Goal: Task Accomplishment & Management: Manage account settings

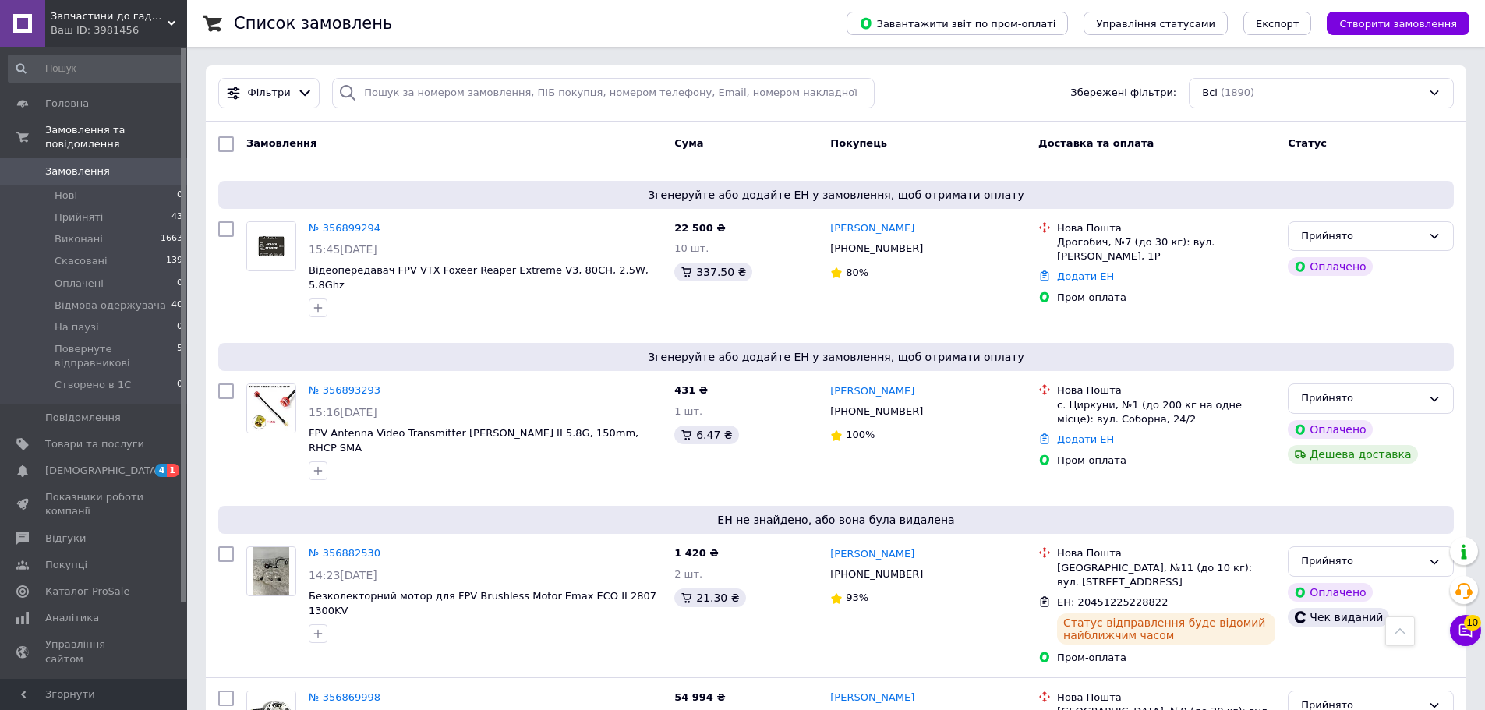
scroll to position [1054, 0]
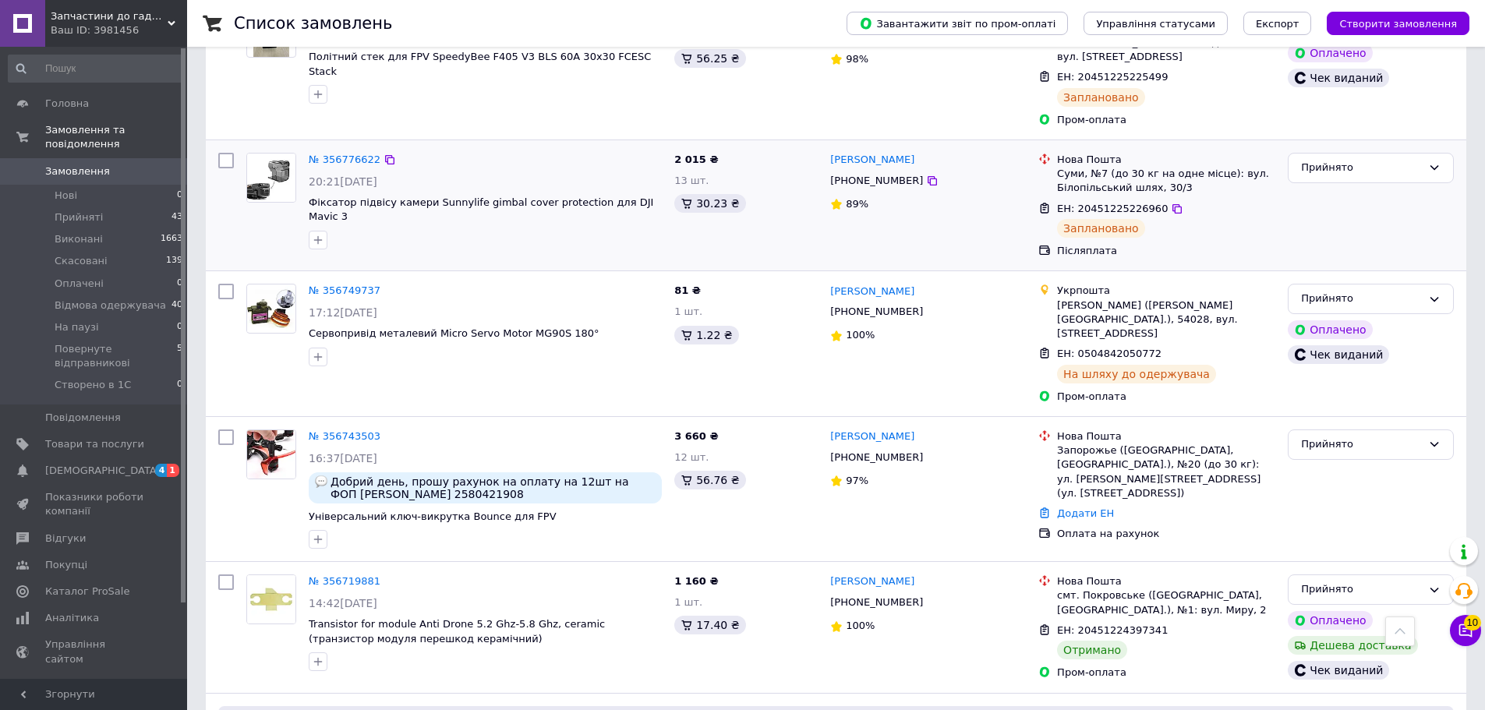
click at [537, 202] on div "№ 356776622 20:21[DATE] Фіксатор підвісу камери Sunnylife gimbal cover protecti…" at bounding box center [836, 205] width 1260 height 130
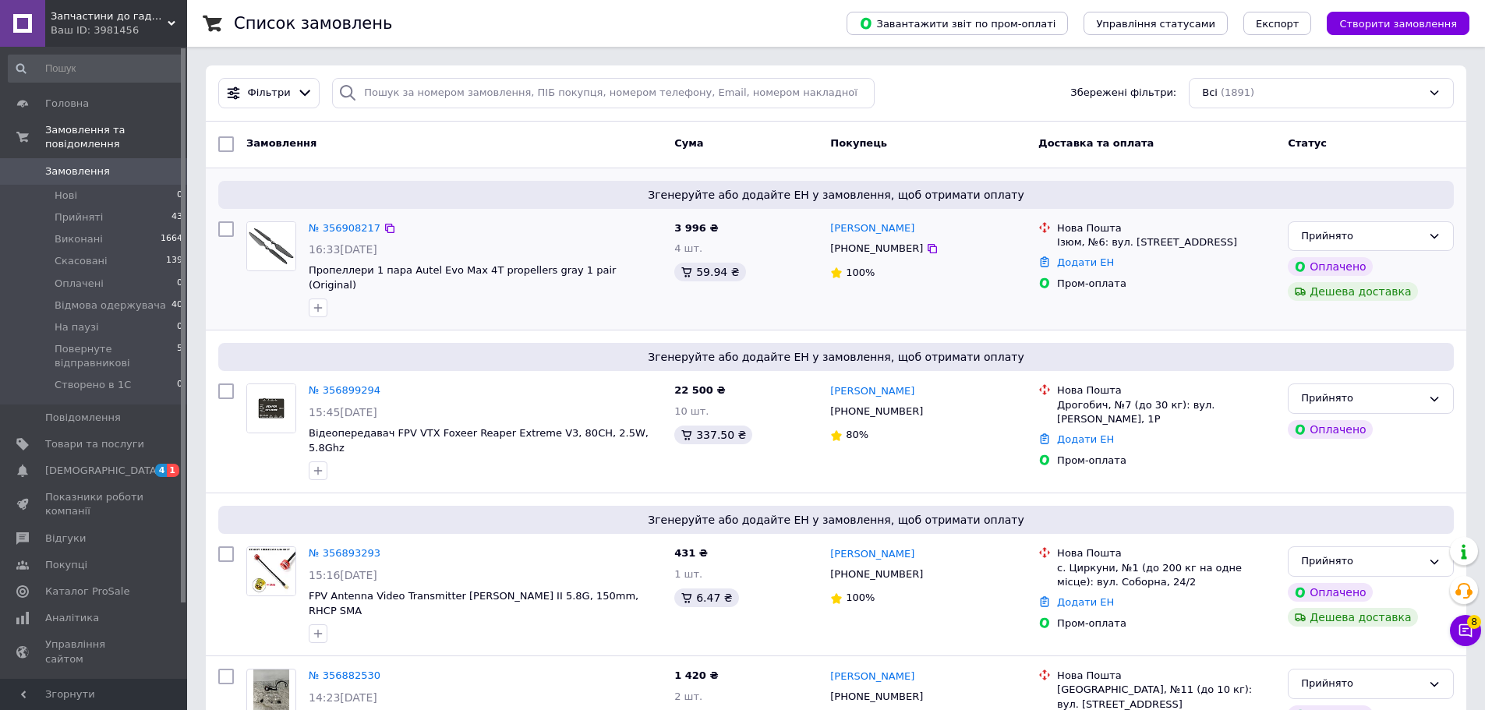
click at [590, 295] on div at bounding box center [485, 307] width 359 height 25
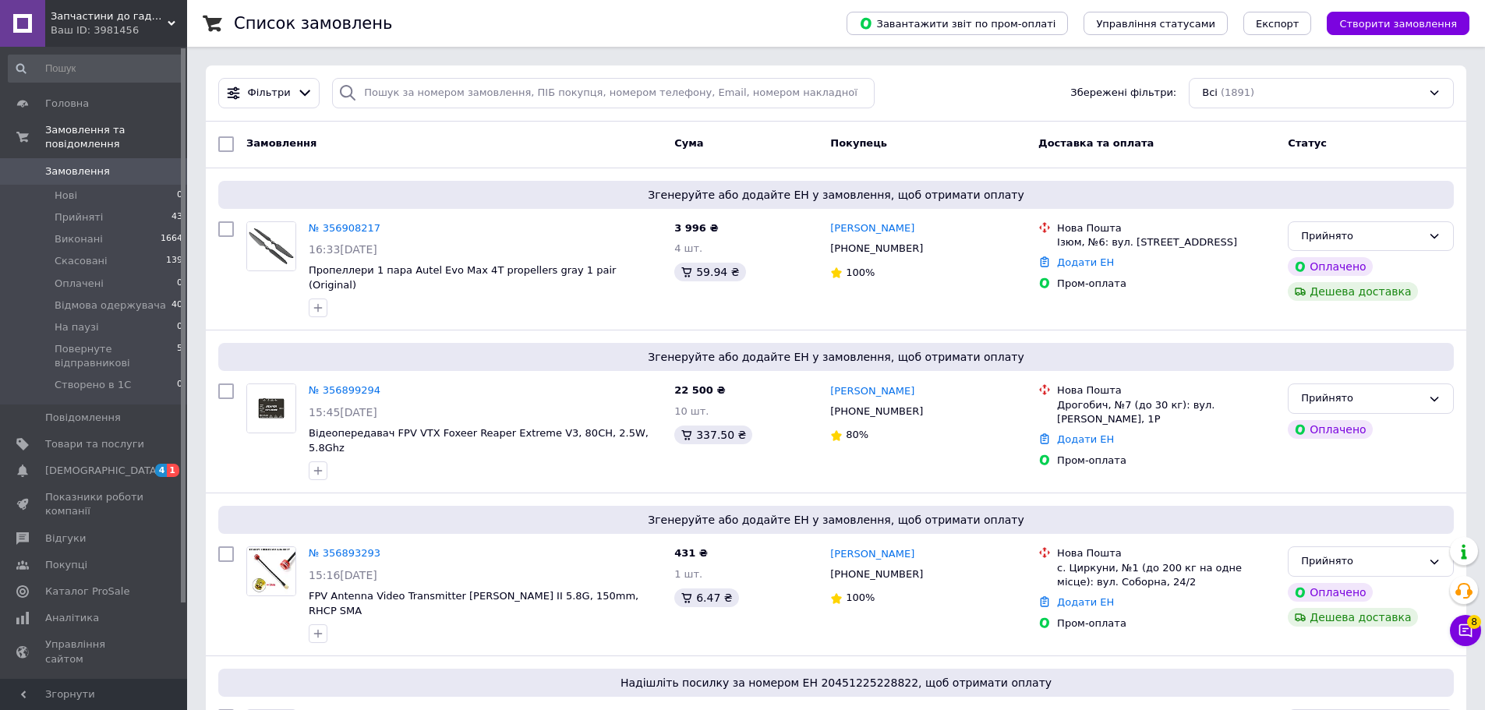
scroll to position [5446, 0]
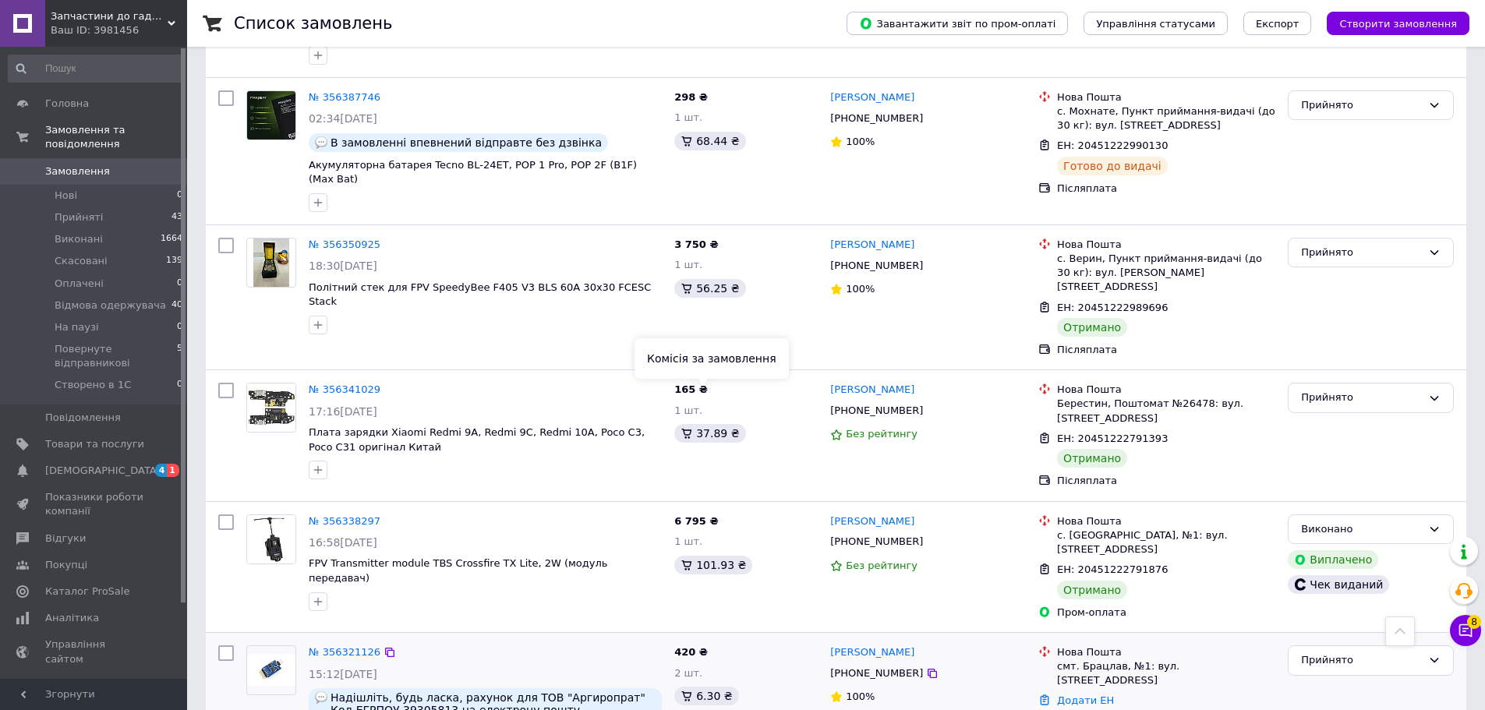
click at [766, 687] on div "6.30 ₴" at bounding box center [745, 696] width 143 height 19
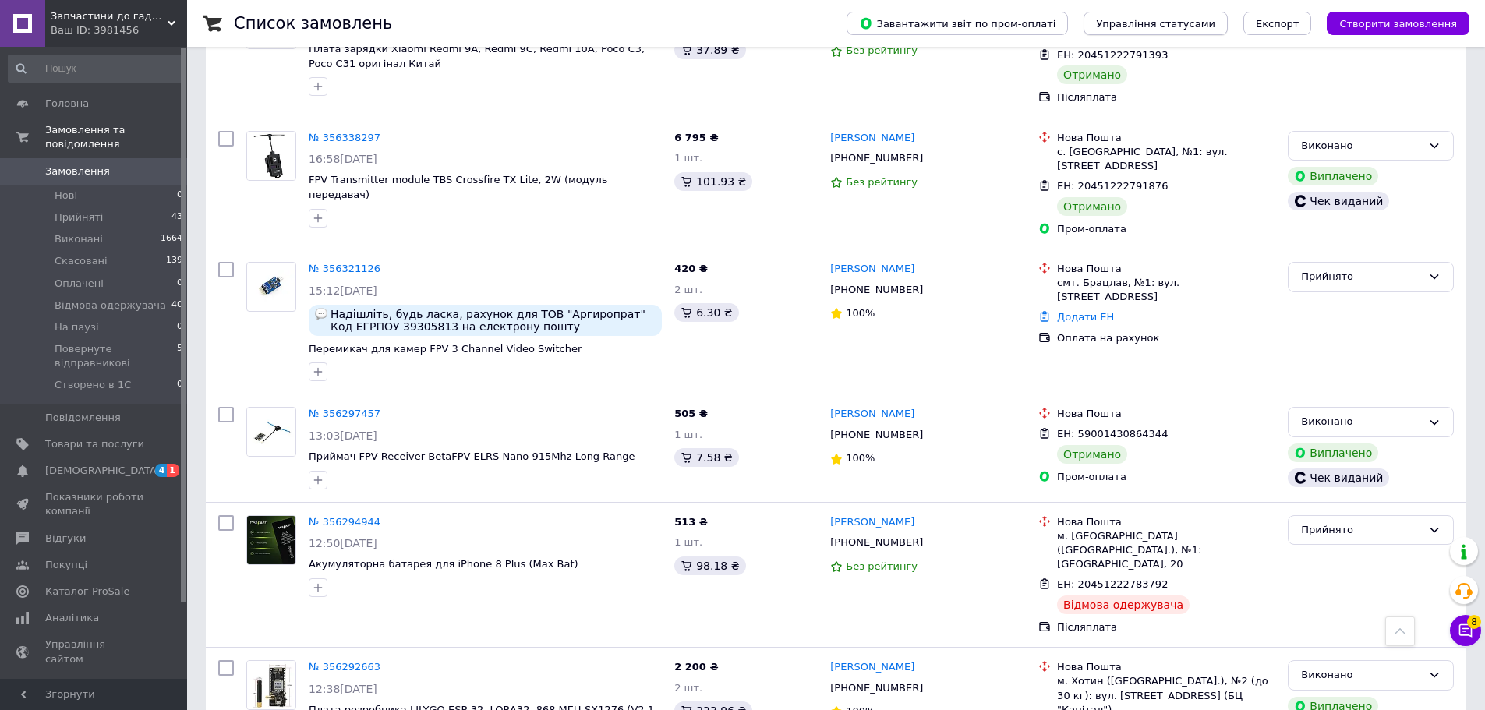
scroll to position [23, 0]
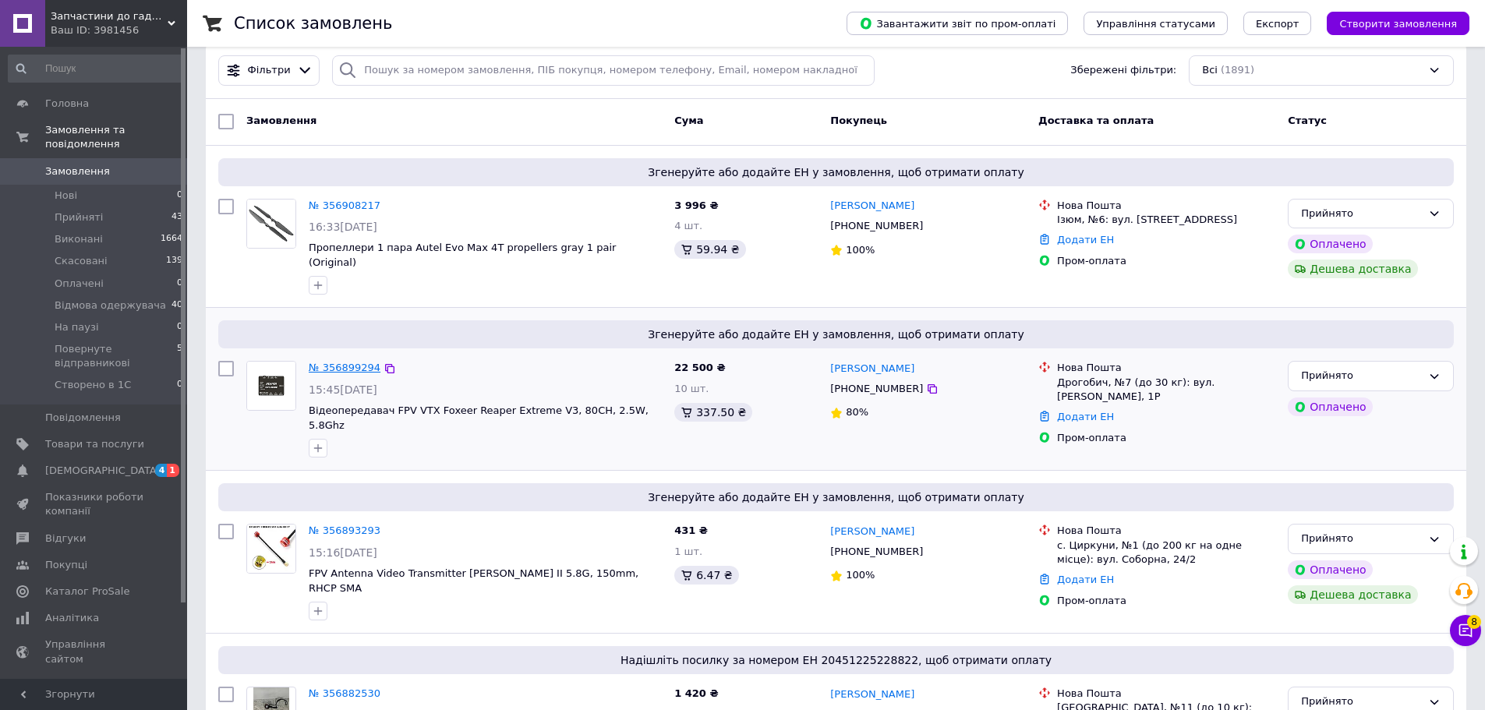
click at [341, 362] on link "№ 356899294" at bounding box center [345, 368] width 72 height 12
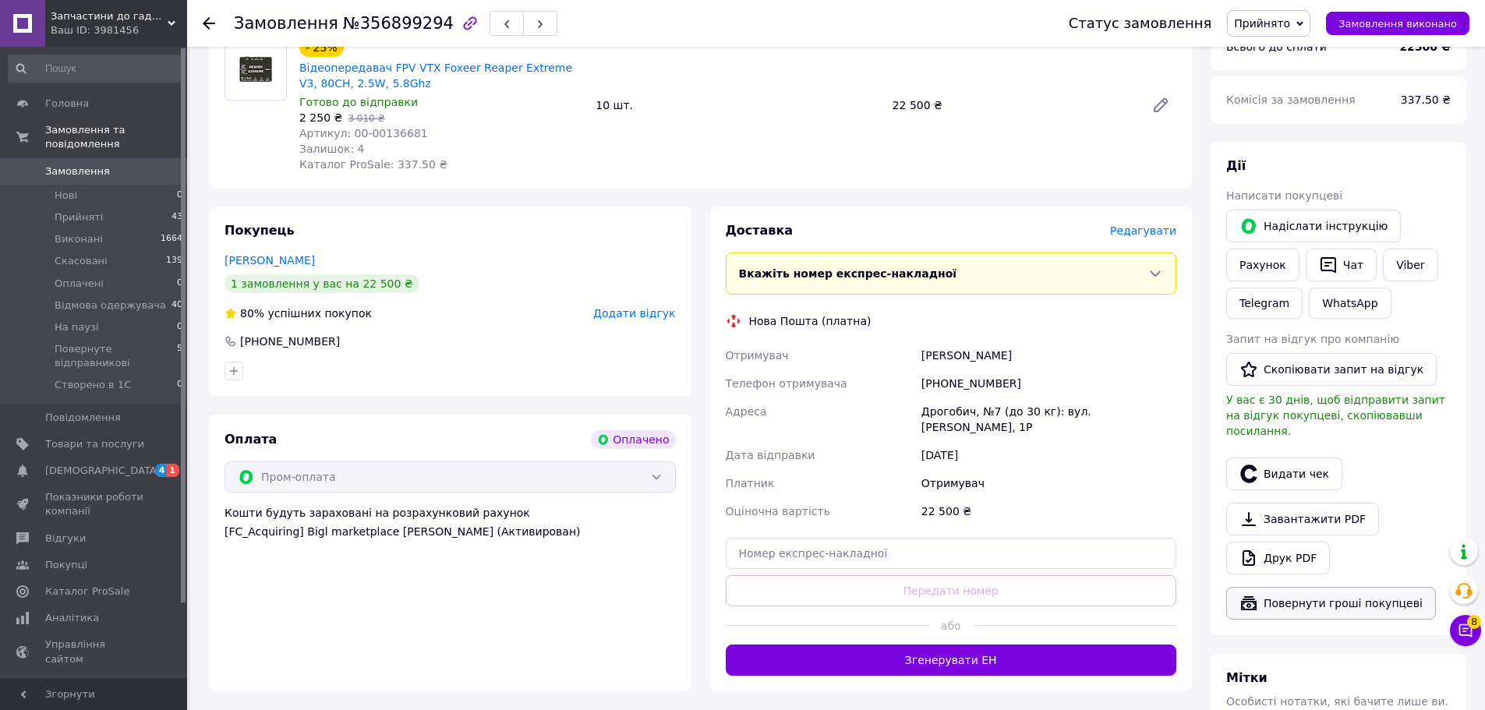
scroll to position [387, 0]
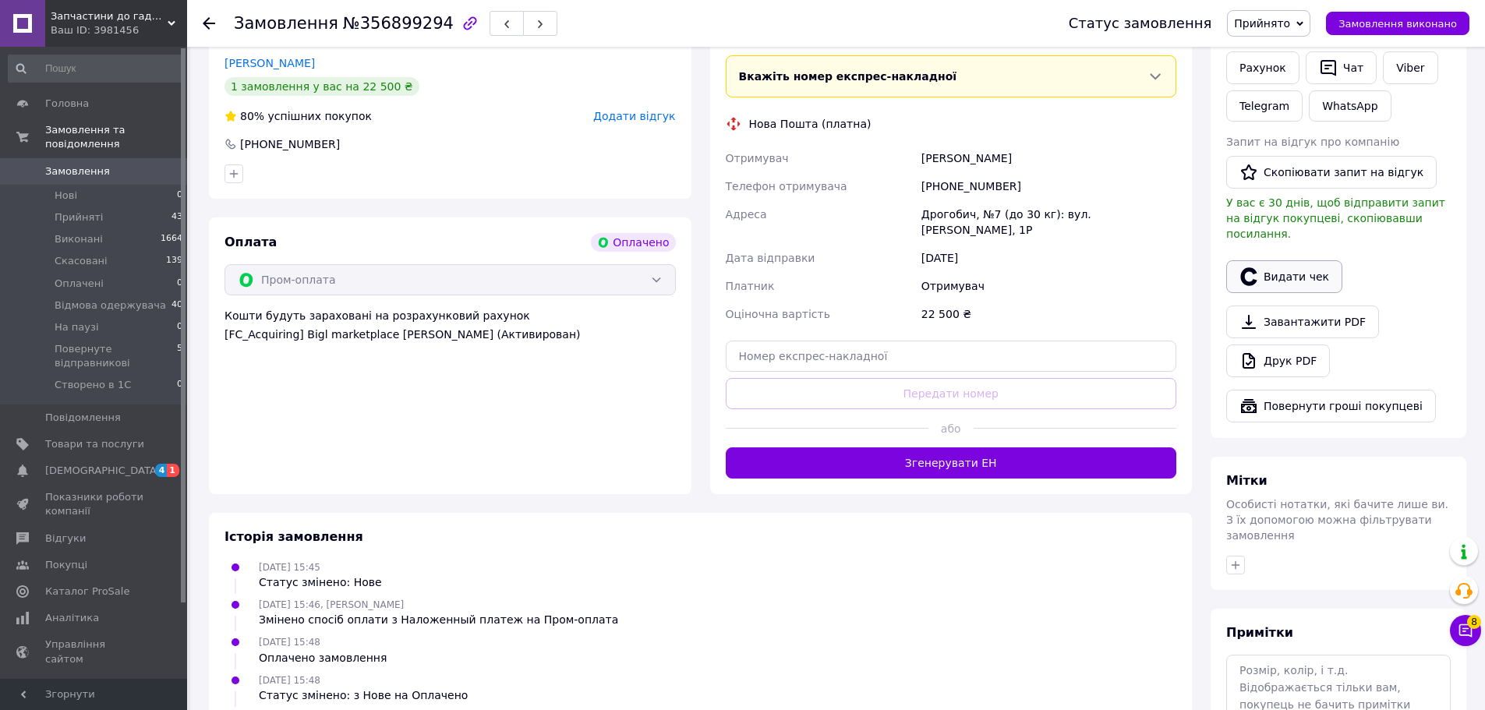
click at [1284, 261] on button "Видати чек" at bounding box center [1284, 276] width 116 height 33
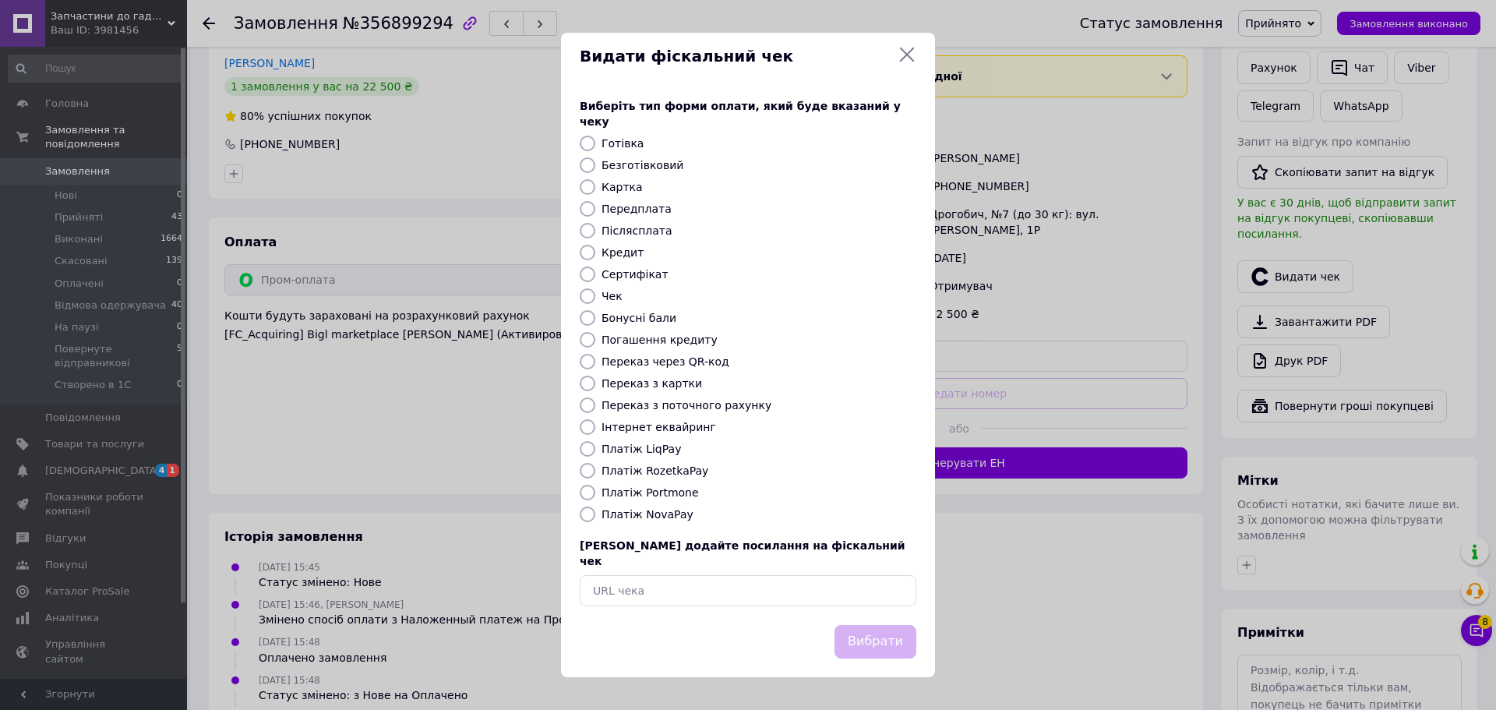
click at [659, 466] on label "Платіж RozetkaPay" at bounding box center [655, 471] width 107 height 12
click at [595, 466] on input "Платіж RozetkaPay" at bounding box center [588, 471] width 16 height 16
radio input "true"
click at [879, 641] on button "Вибрати" at bounding box center [876, 642] width 82 height 34
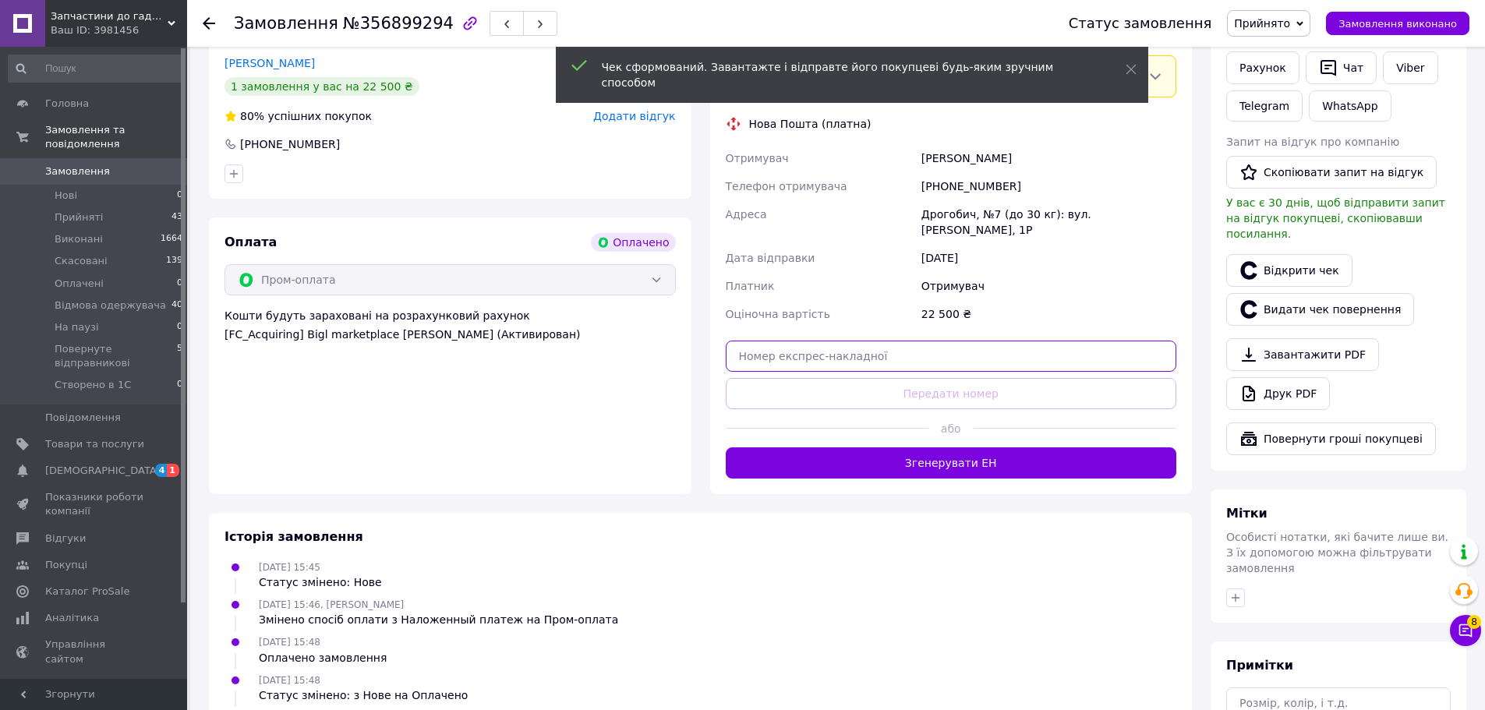
click at [1008, 353] on input "text" at bounding box center [951, 356] width 451 height 31
paste input "20451225295889"
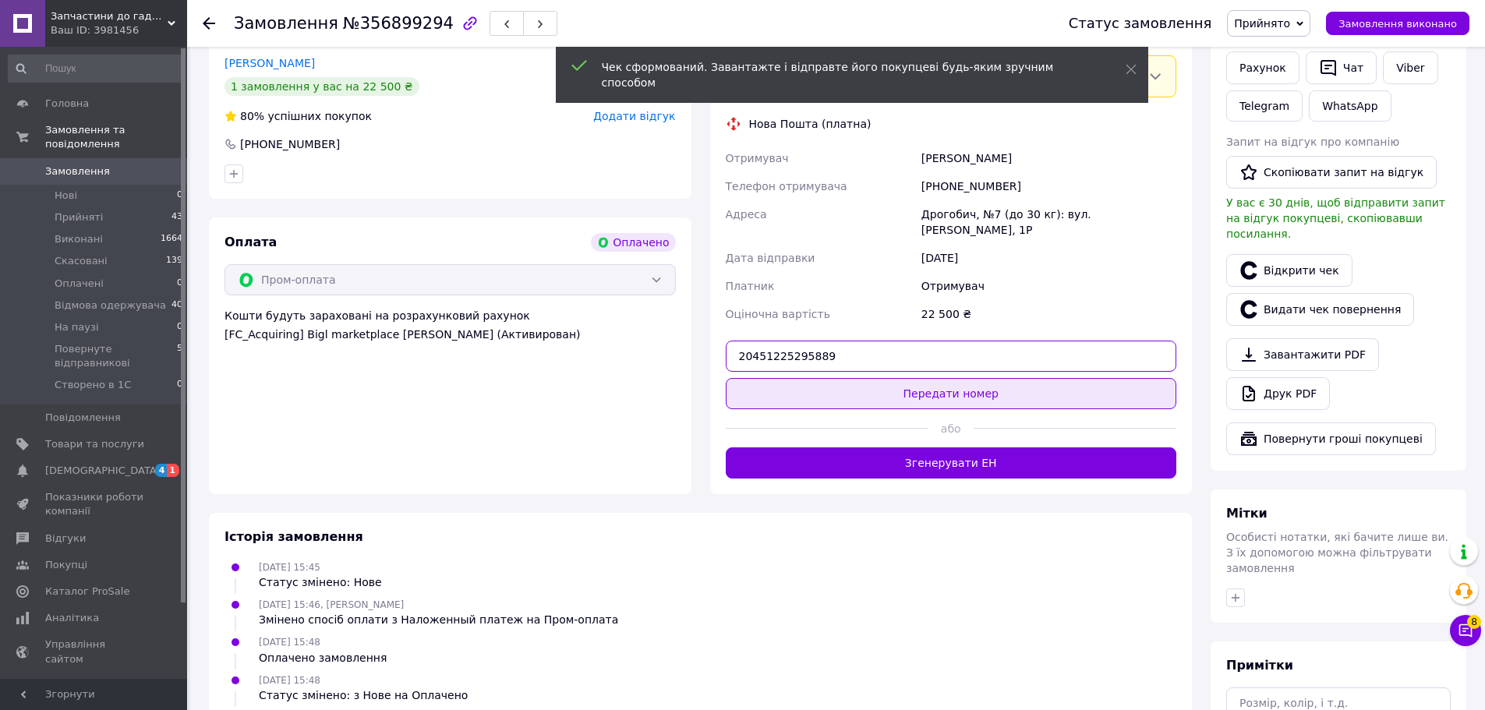
type input "20451225295889"
click at [1017, 396] on button "Передати номер" at bounding box center [951, 393] width 451 height 31
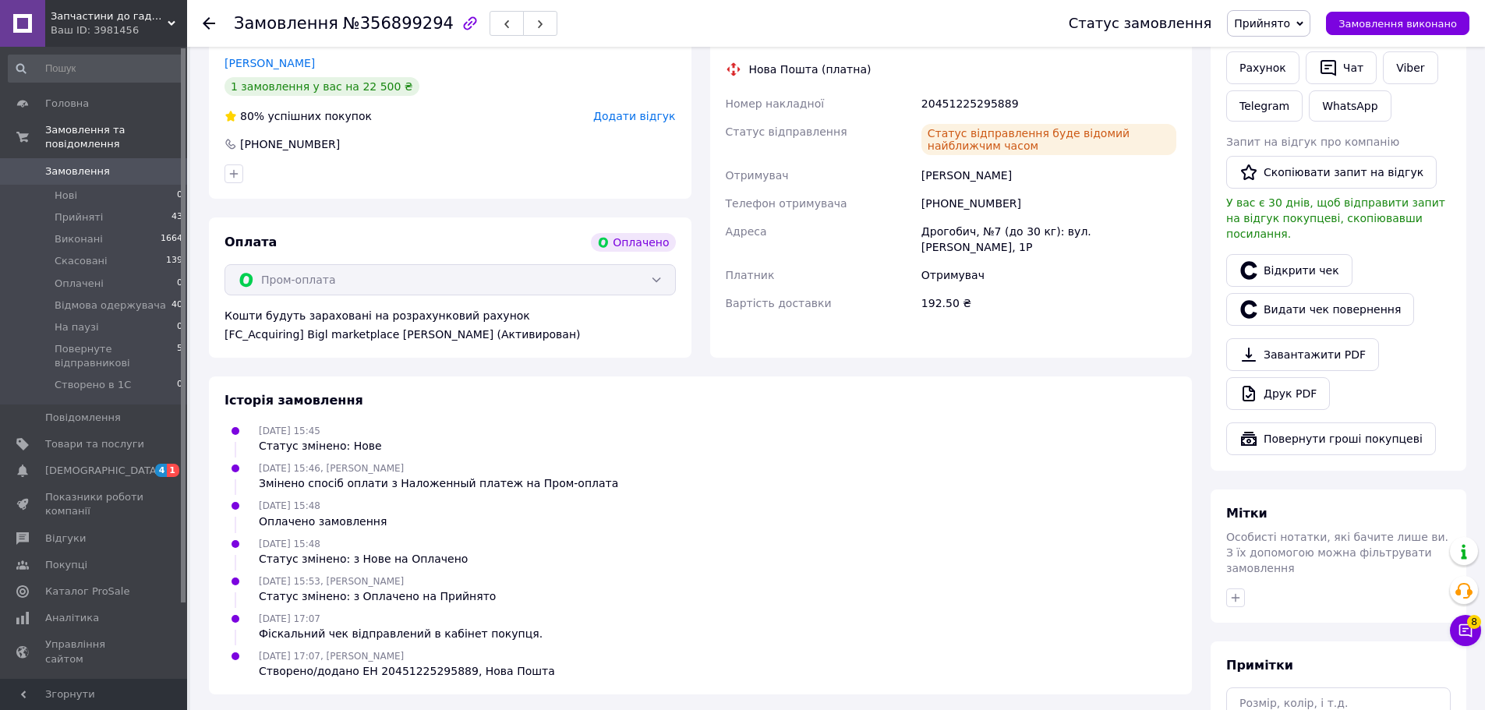
click at [140, 164] on span "Замовлення" at bounding box center [94, 171] width 99 height 14
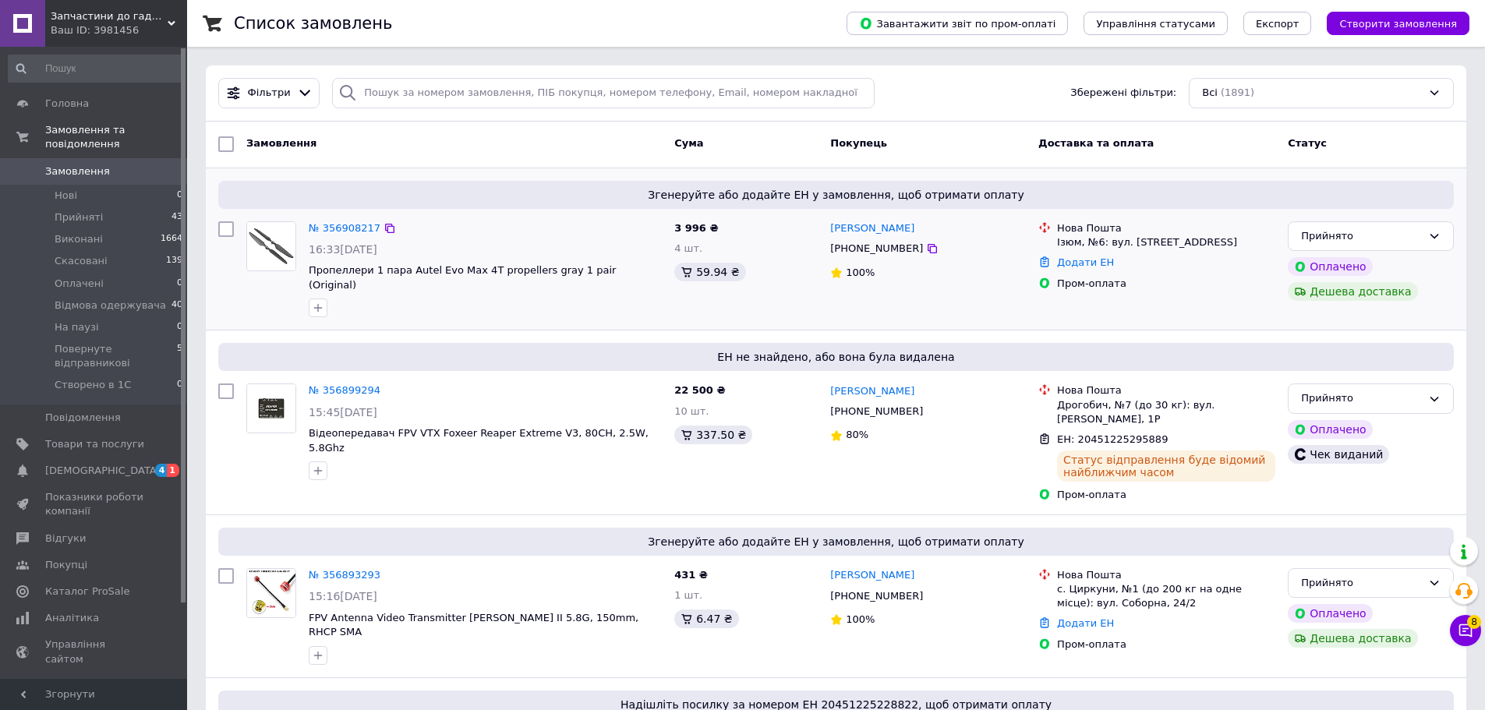
click at [589, 314] on div "Згенеруйте або додайте ЕН у замовлення, щоб отримати оплату № 356908217 16:33, …" at bounding box center [836, 249] width 1260 height 162
click at [323, 228] on link "№ 356908217" at bounding box center [345, 228] width 72 height 12
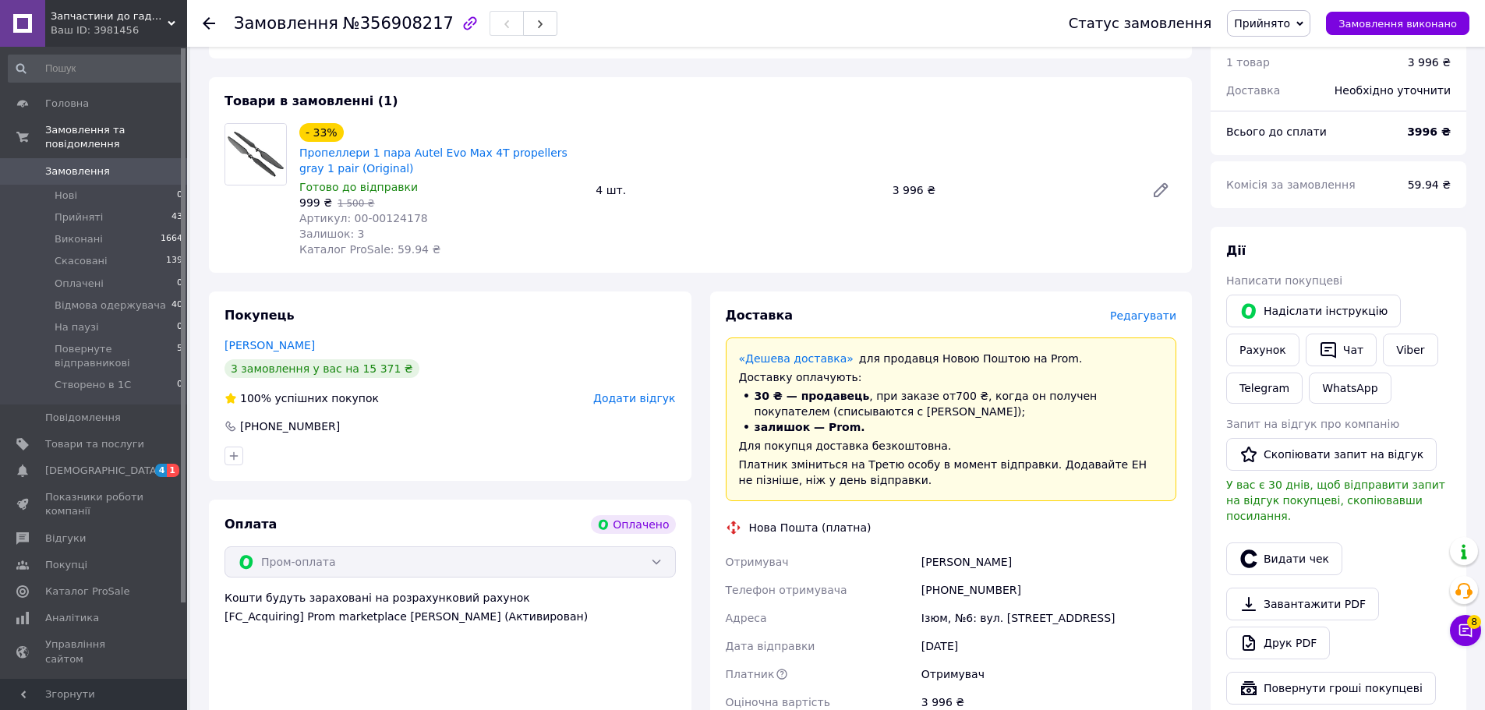
scroll to position [234, 0]
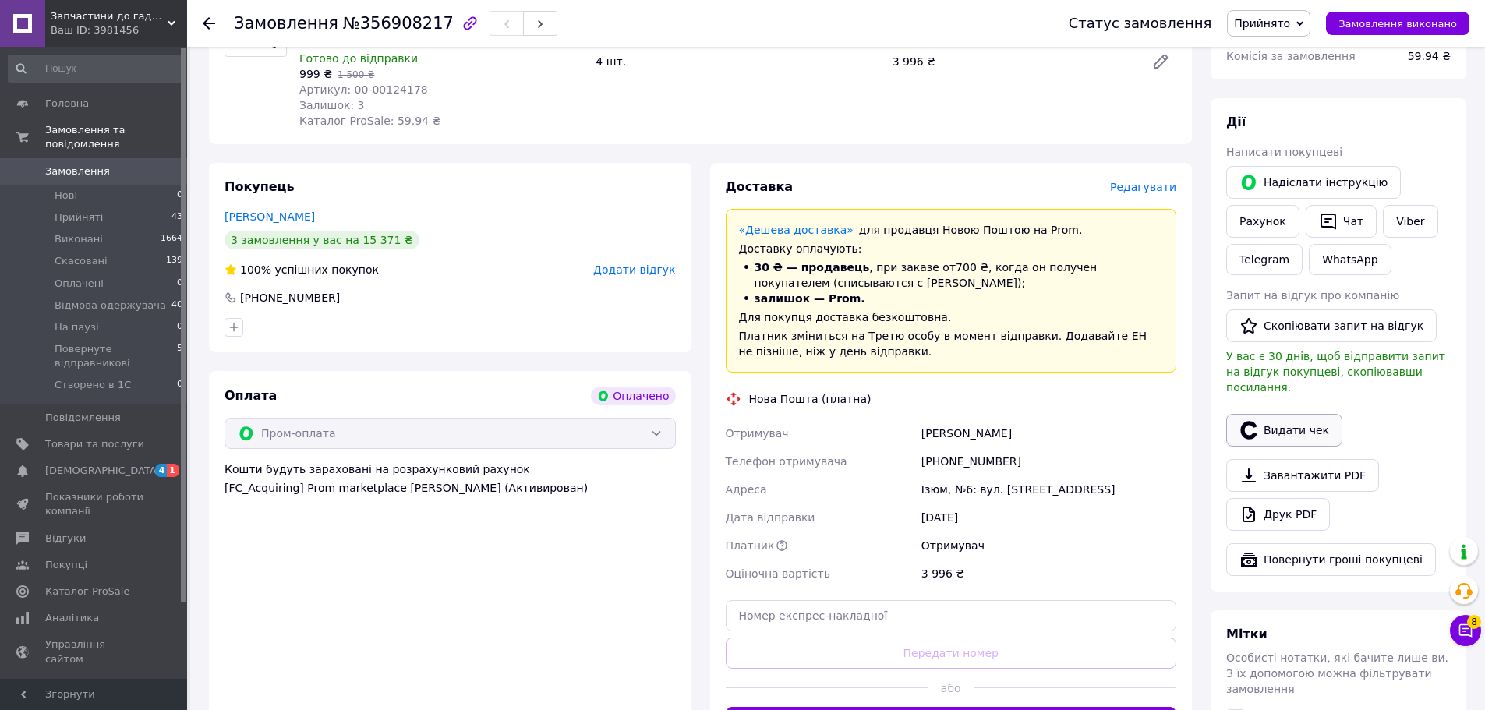
click at [1283, 414] on button "Видати чек" at bounding box center [1284, 430] width 116 height 33
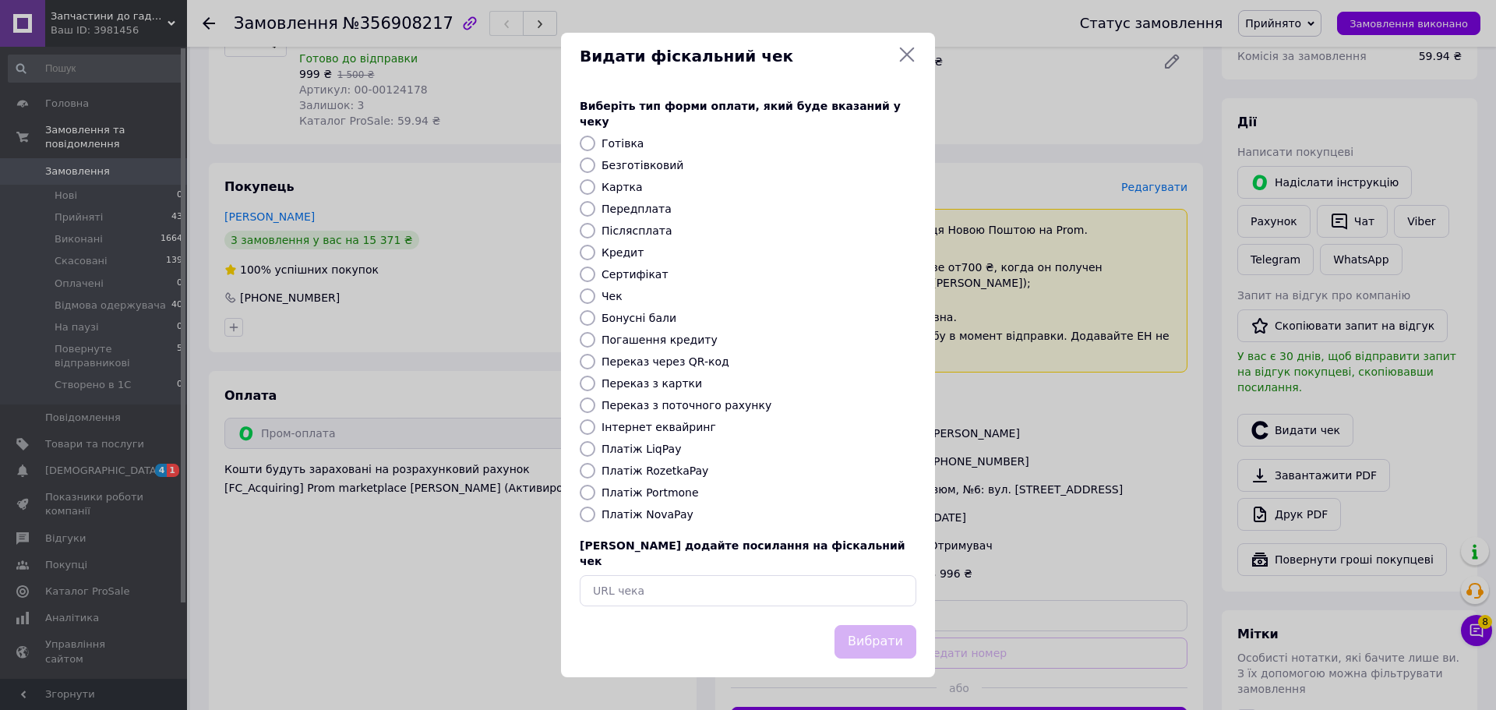
click at [659, 472] on label "Платіж RozetkaPay" at bounding box center [655, 471] width 107 height 12
click at [595, 472] on input "Платіж RozetkaPay" at bounding box center [588, 471] width 16 height 16
radio input "true"
click at [870, 625] on button "Вибрати" at bounding box center [876, 642] width 82 height 34
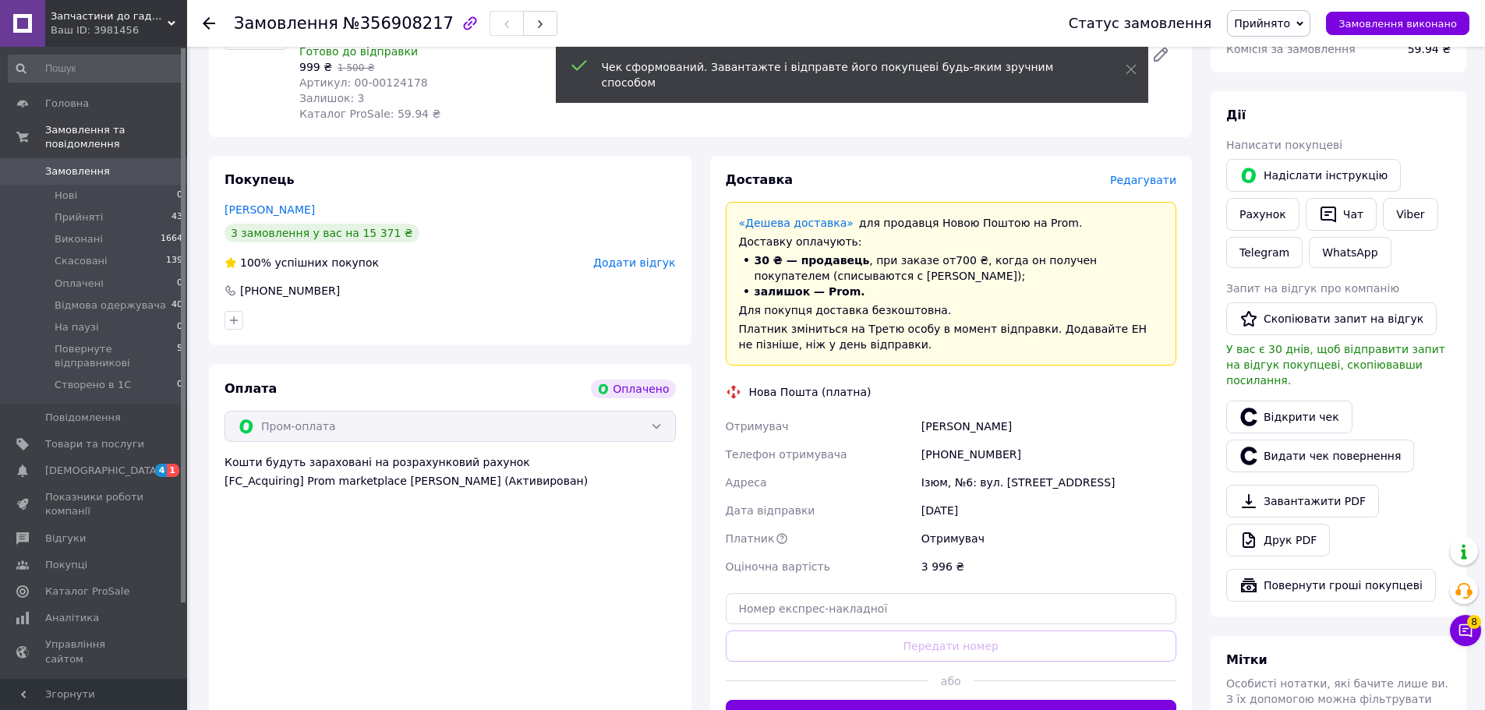
scroll to position [546, 0]
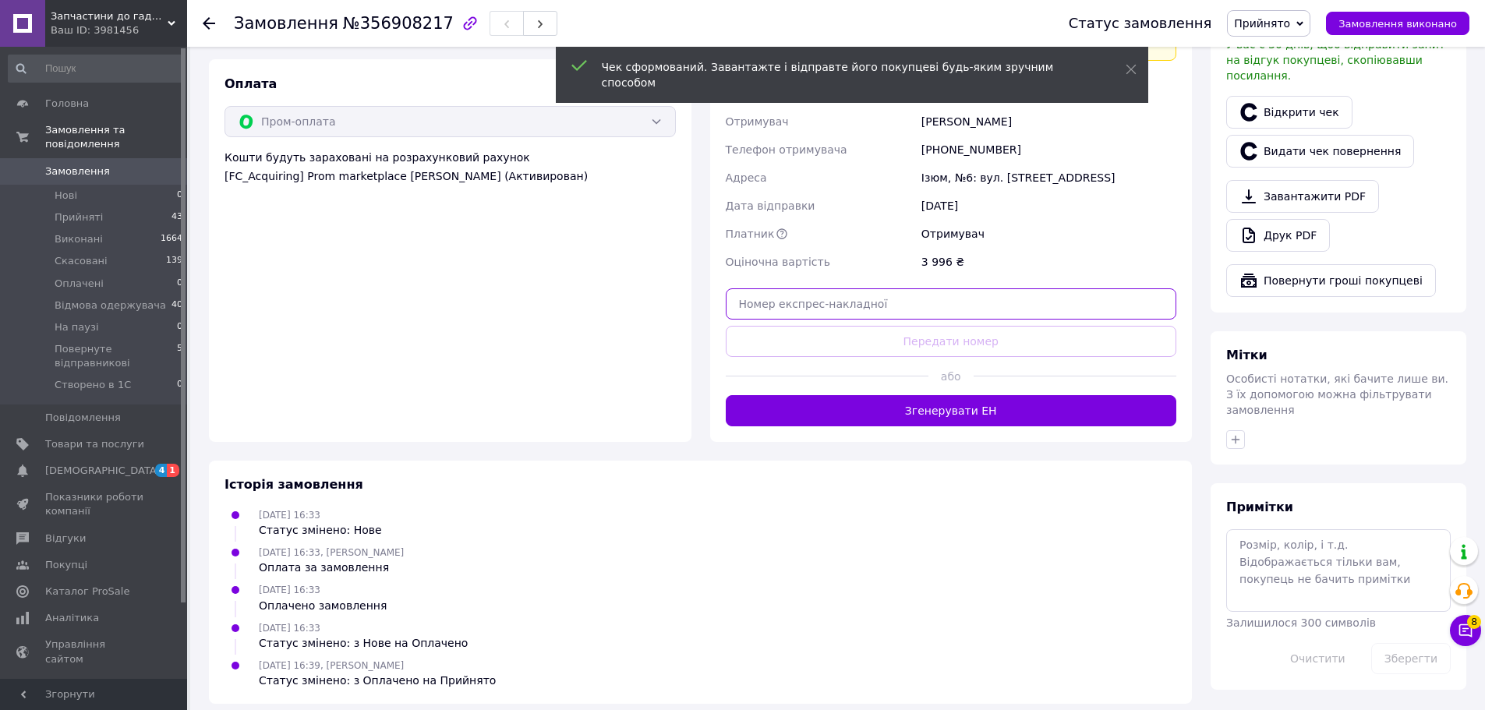
click at [912, 306] on input "text" at bounding box center [951, 303] width 451 height 31
paste input "20451225296415"
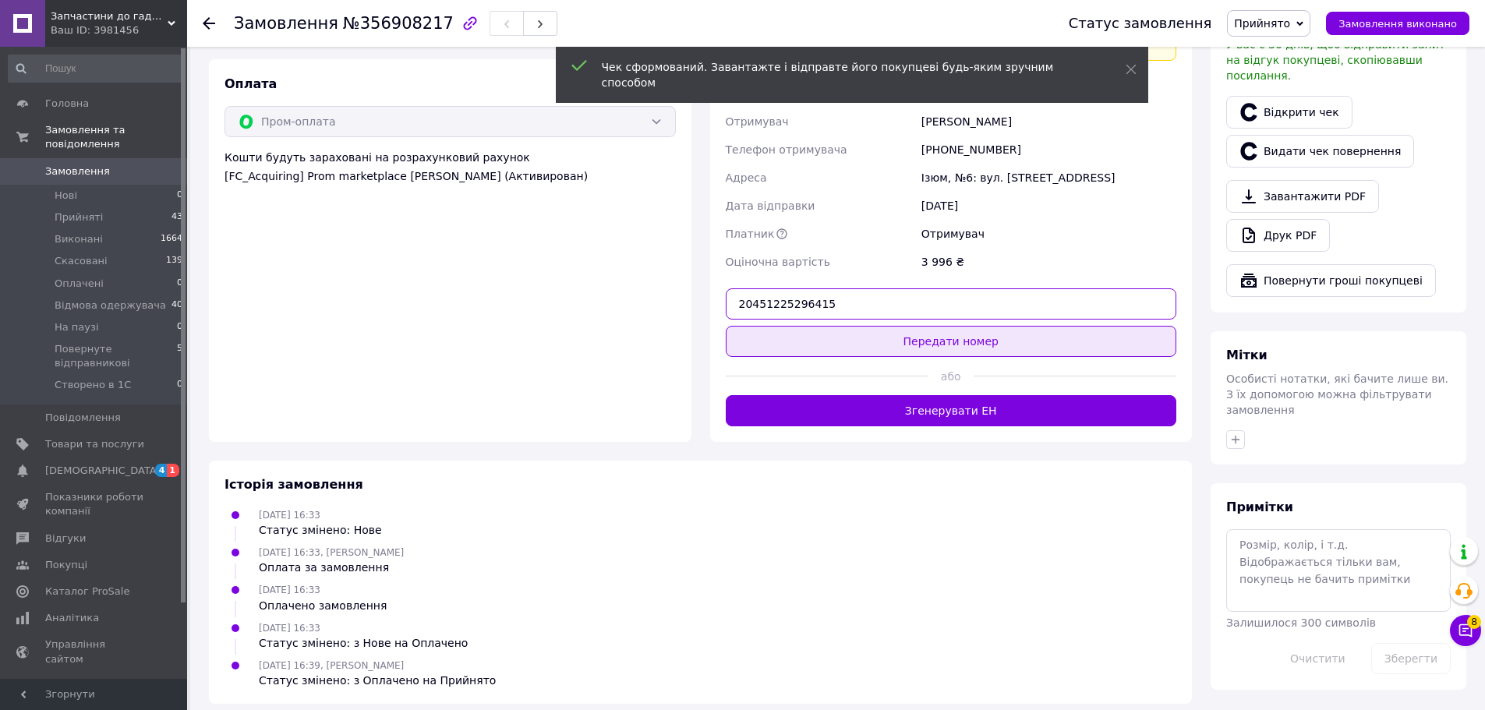
type input "20451225296415"
click at [904, 344] on button "Передати номер" at bounding box center [951, 341] width 451 height 31
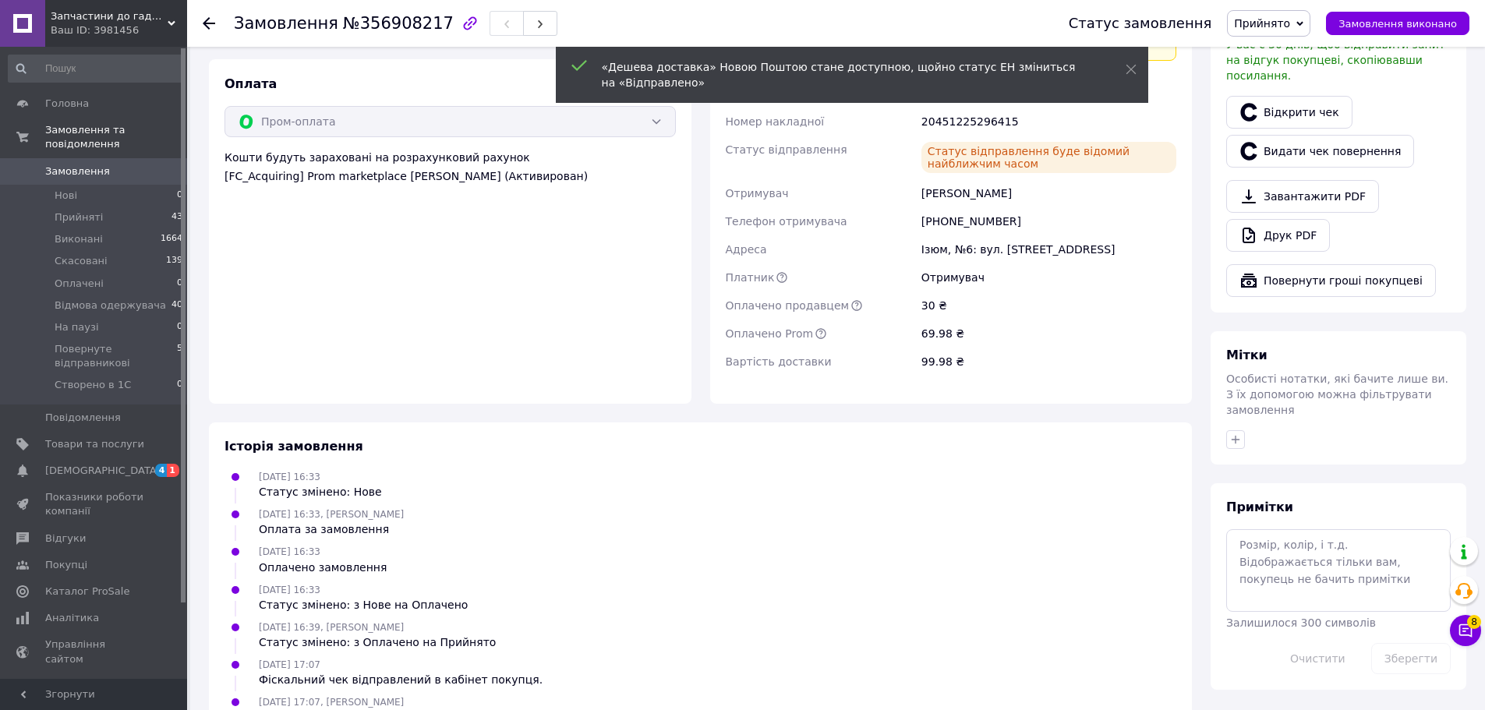
click at [115, 164] on span "Замовлення" at bounding box center [94, 171] width 99 height 14
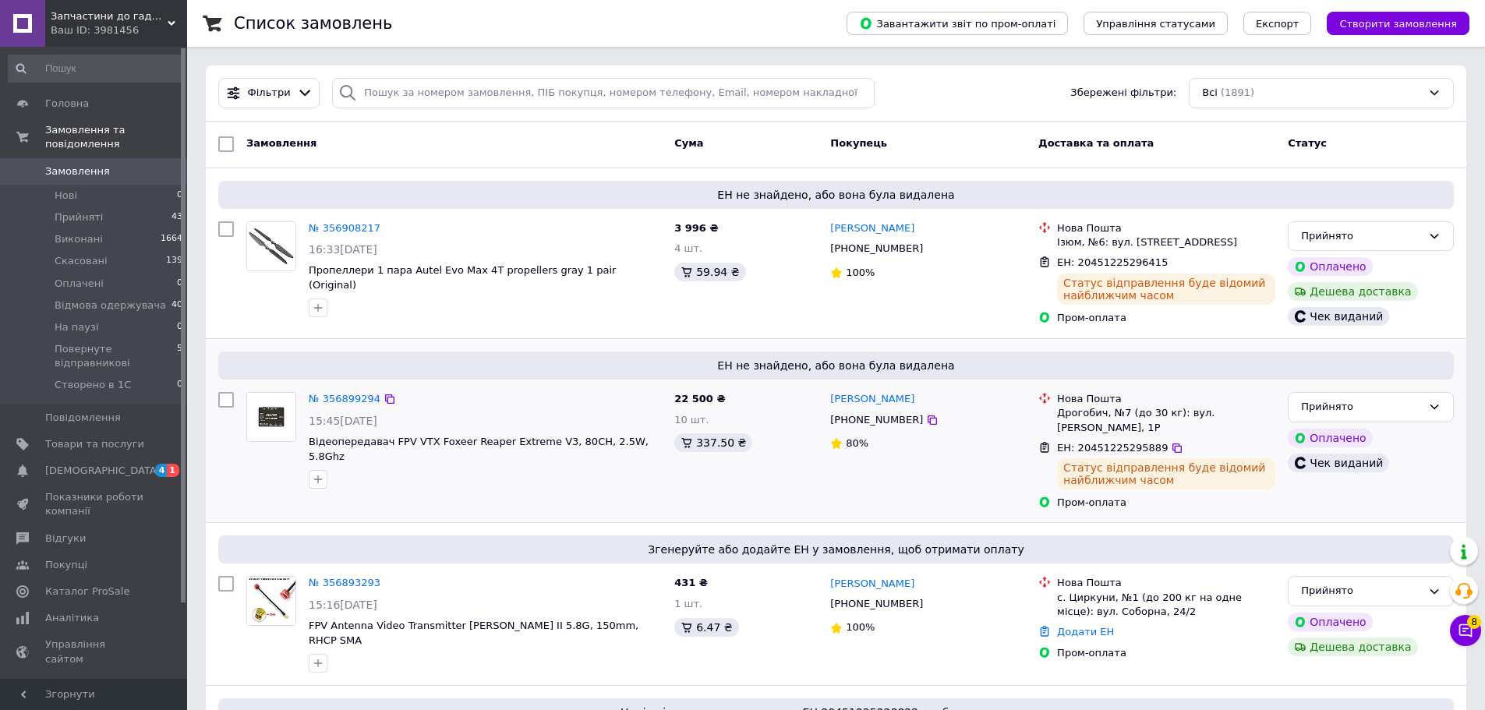
click at [634, 341] on div "ЕН не знайдено, або вона була видалена № 356899294 15:45, 12.08.2025 Відеоперед…" at bounding box center [836, 430] width 1260 height 183
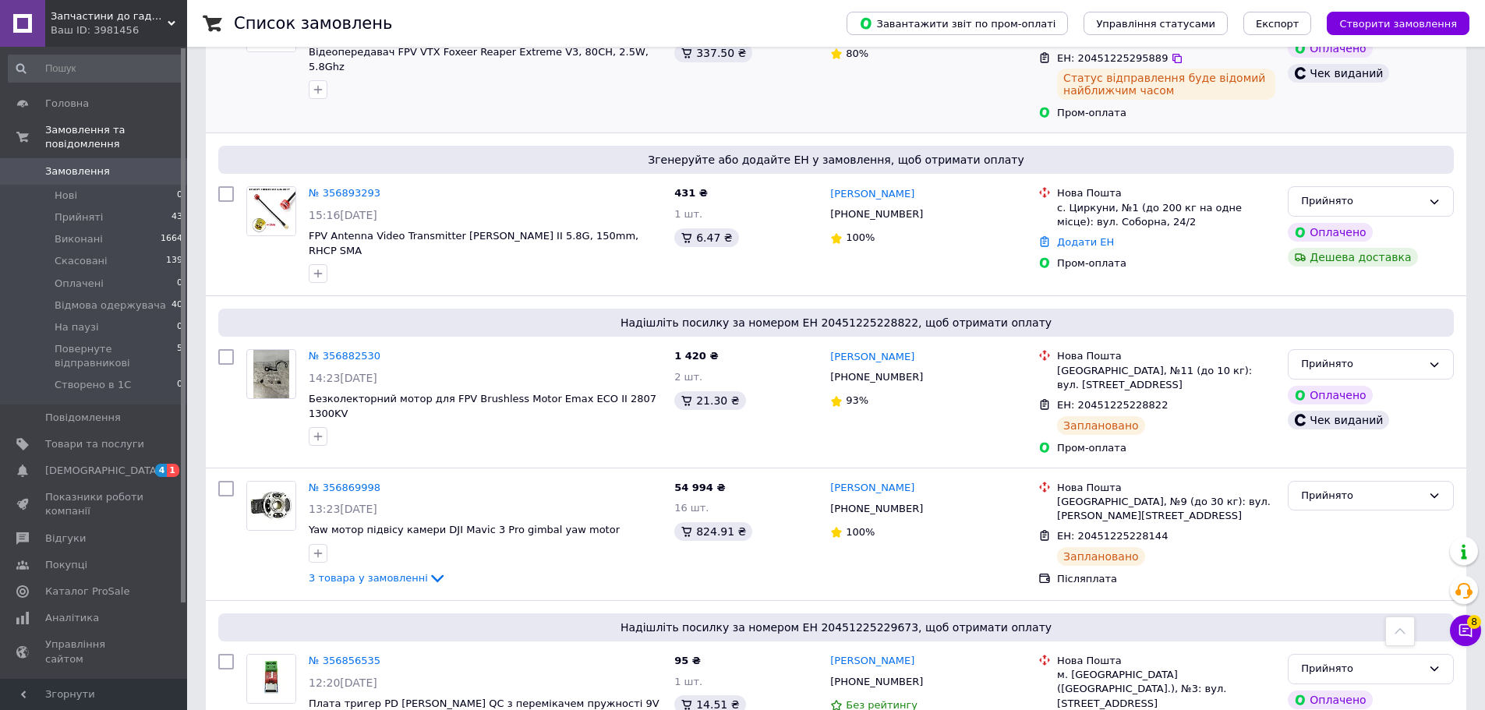
scroll to position [312, 0]
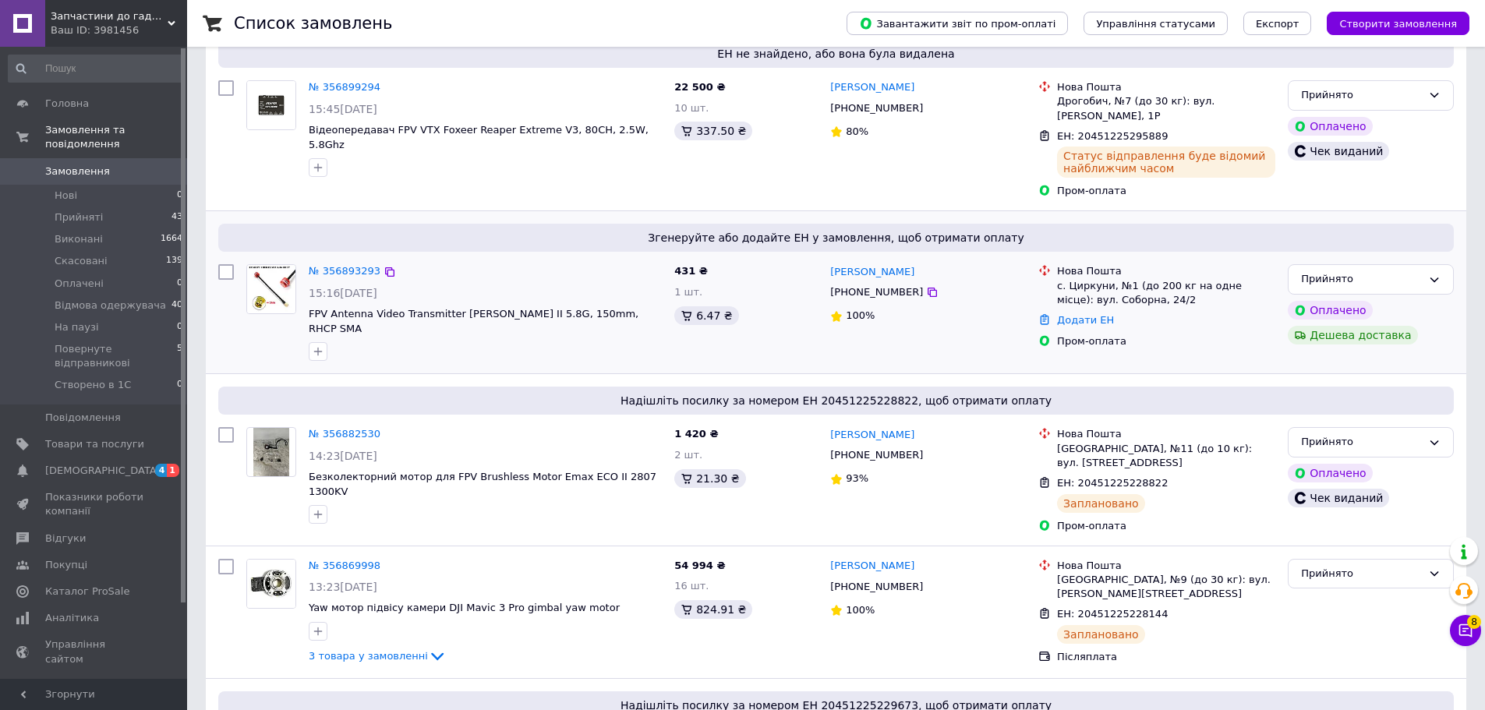
click at [325, 262] on div "№ 356893293 15:16, 12.08.2025 FPV Antenna Video Transmitter Rush Cherry II 5.8G…" at bounding box center [485, 312] width 366 height 109
click at [323, 266] on link "№ 356893293" at bounding box center [345, 271] width 72 height 12
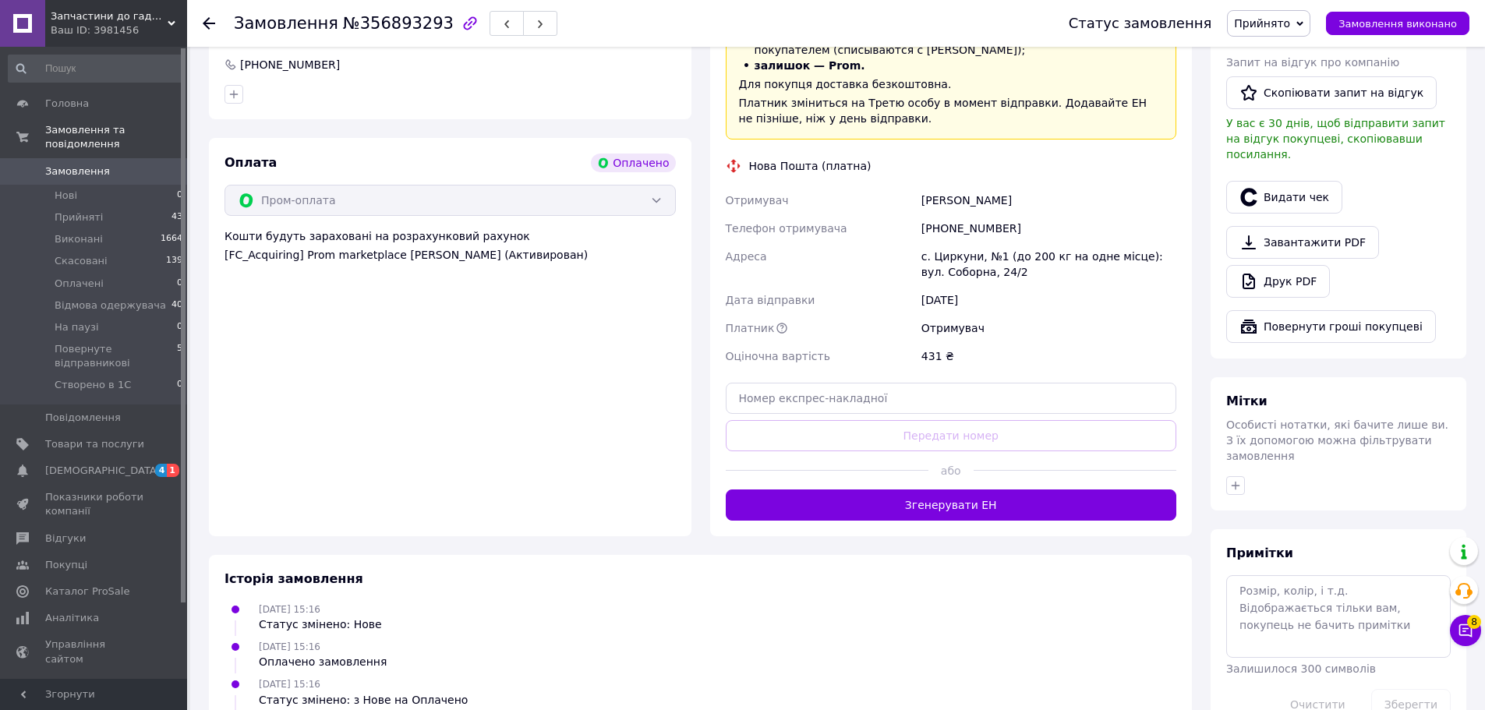
scroll to position [468, 0]
click at [1306, 187] on button "Видати чек" at bounding box center [1284, 196] width 116 height 33
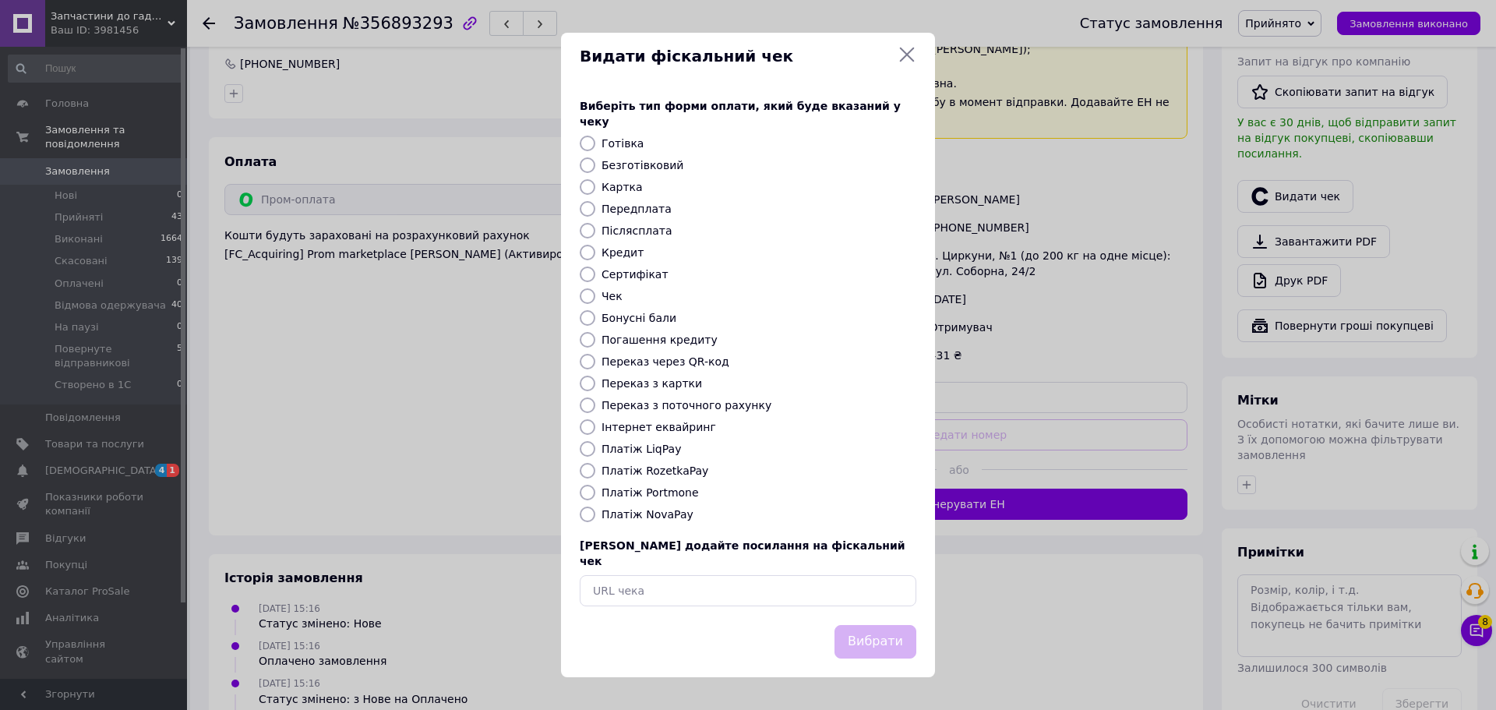
click at [621, 475] on label "Платіж RozetkaPay" at bounding box center [655, 471] width 107 height 12
click at [595, 475] on input "Платіж RozetkaPay" at bounding box center [588, 471] width 16 height 16
radio input "true"
click at [883, 626] on button "Вибрати" at bounding box center [876, 642] width 82 height 34
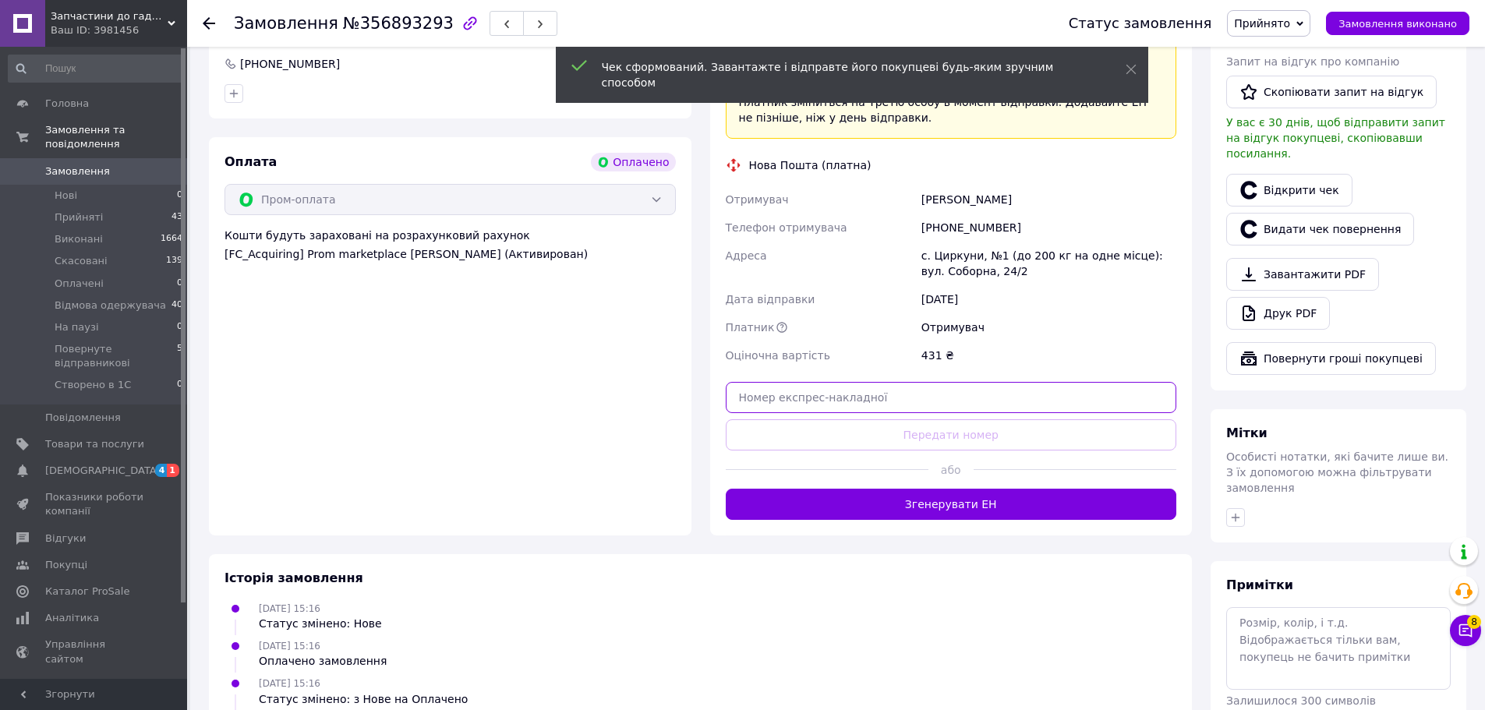
click at [850, 387] on input "text" at bounding box center [951, 397] width 451 height 31
paste input "20451225296915"
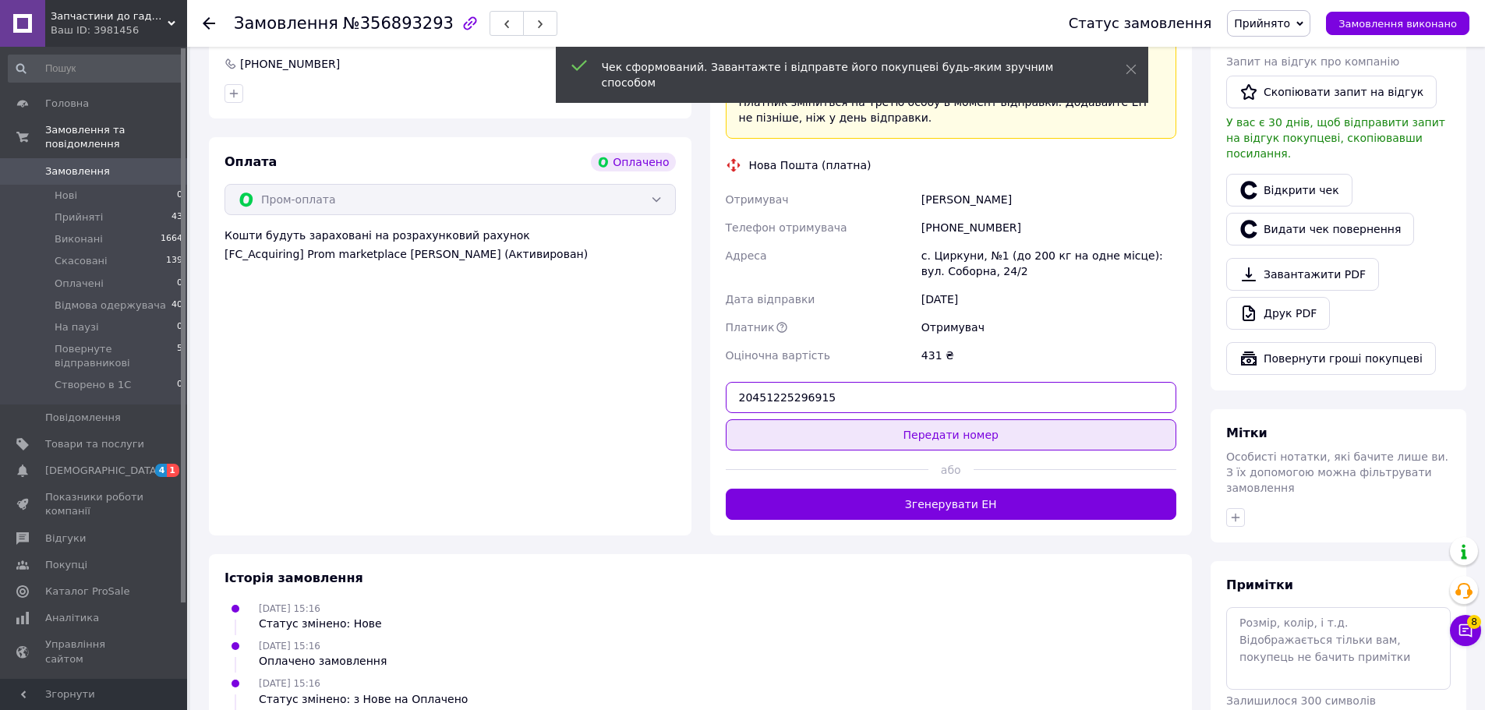
type input "20451225296915"
click at [867, 429] on button "Передати номер" at bounding box center [951, 434] width 451 height 31
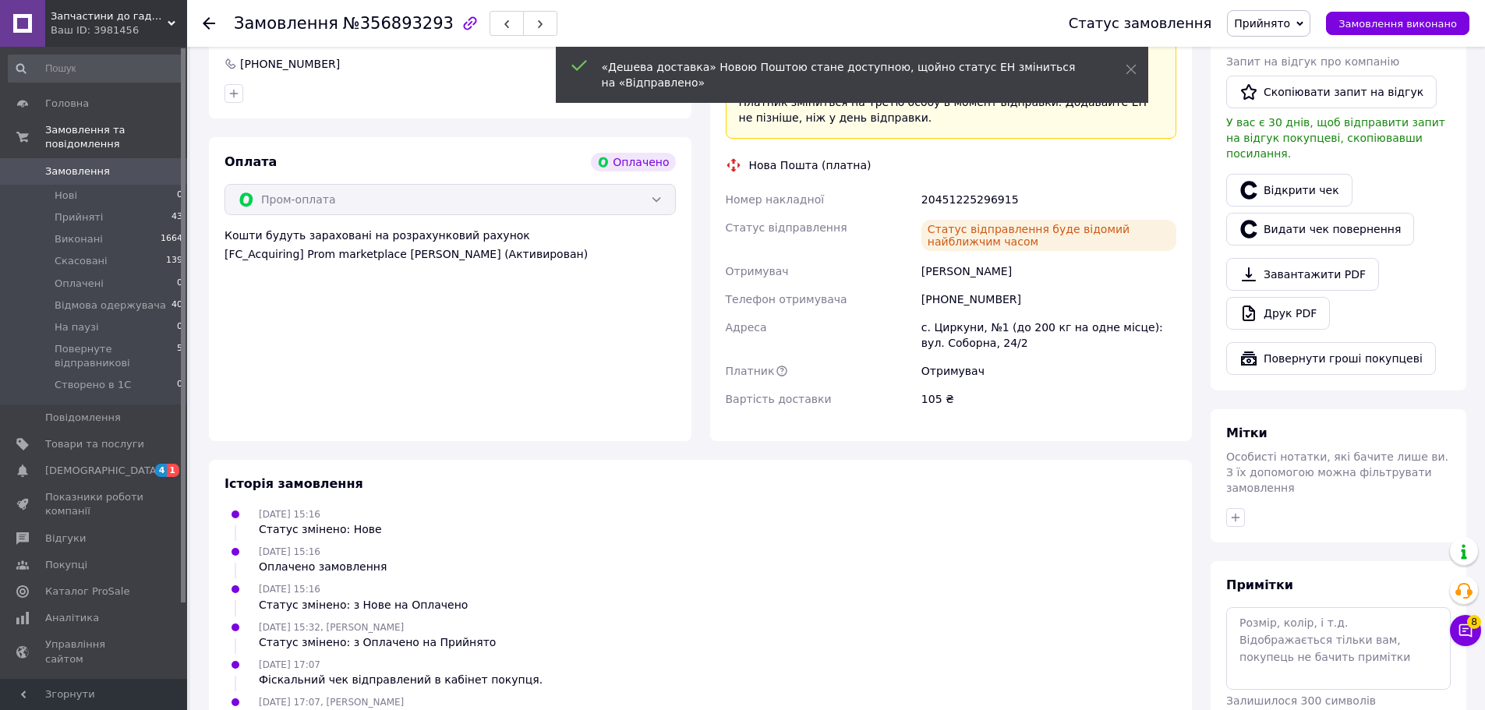
click at [112, 164] on span "Замовлення" at bounding box center [94, 171] width 99 height 14
